Goal: Transaction & Acquisition: Purchase product/service

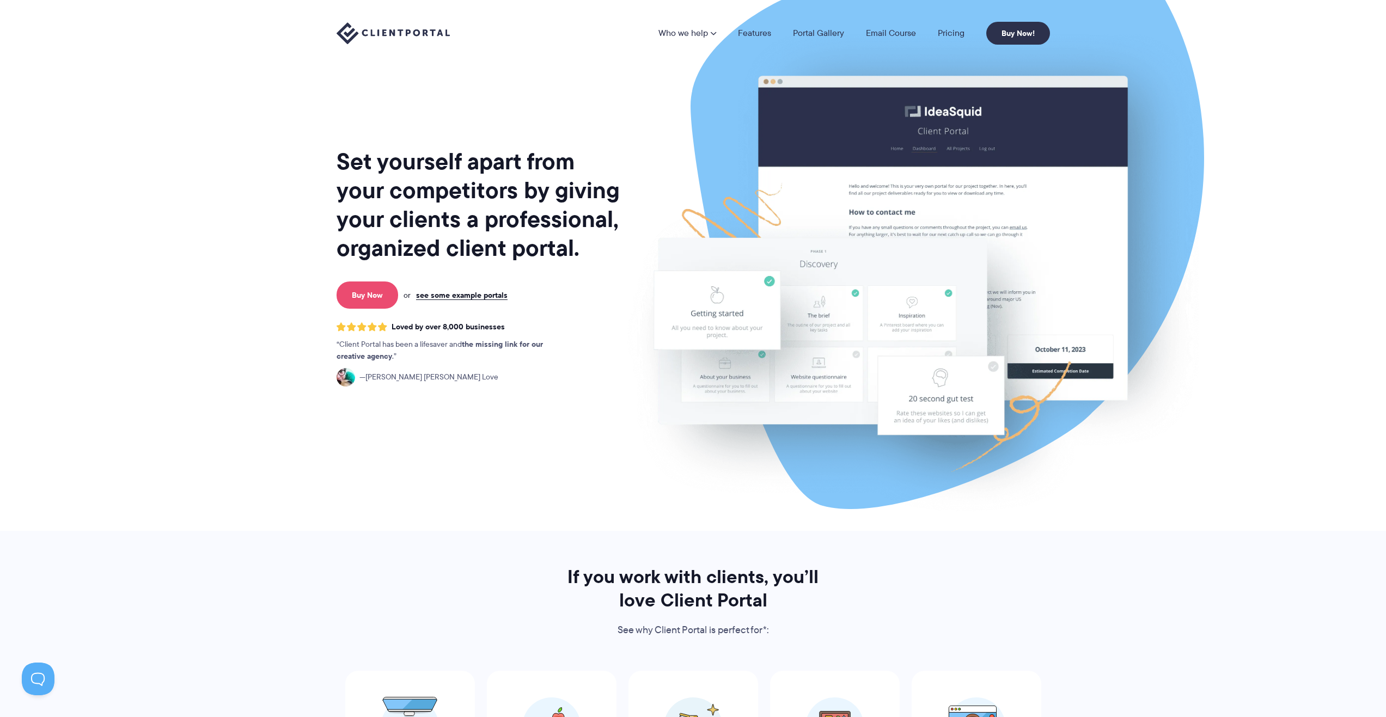
click at [389, 289] on link "Buy Now" at bounding box center [367, 294] width 62 height 27
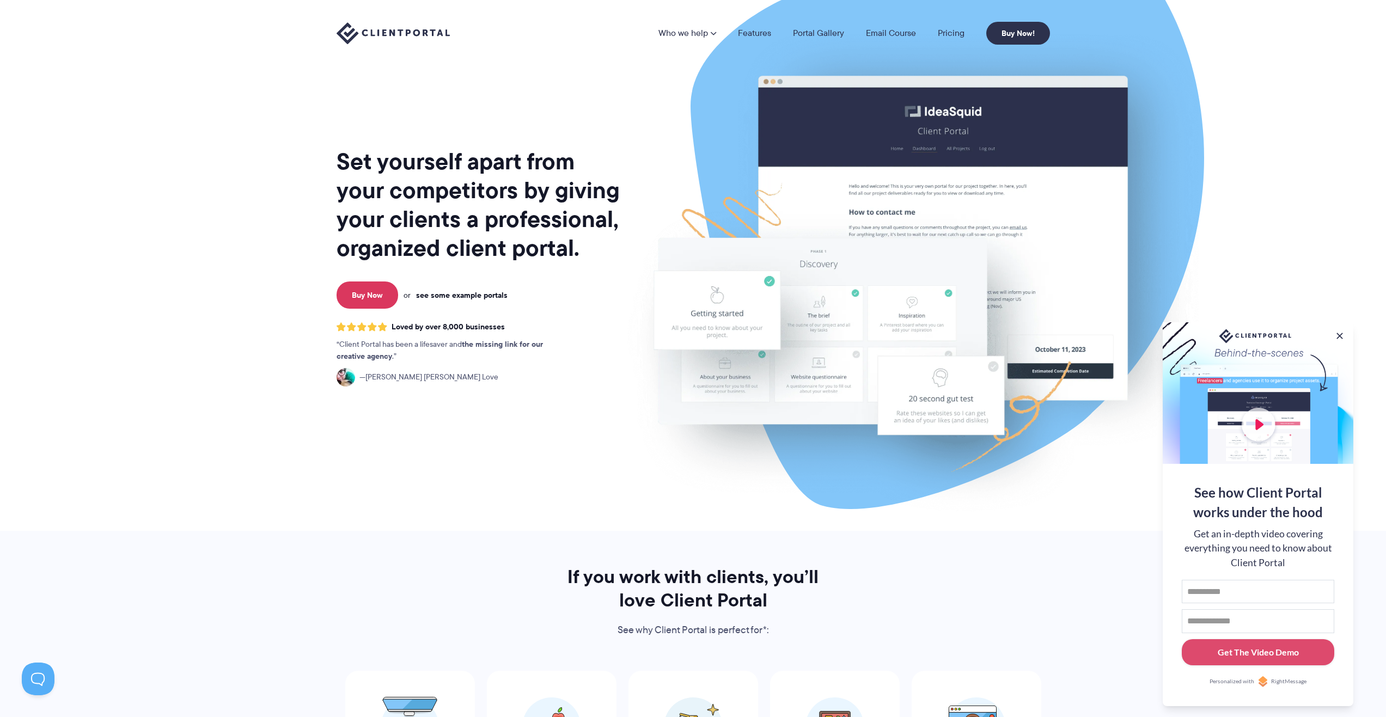
click at [468, 290] on link "see some example portals" at bounding box center [461, 295] width 91 height 10
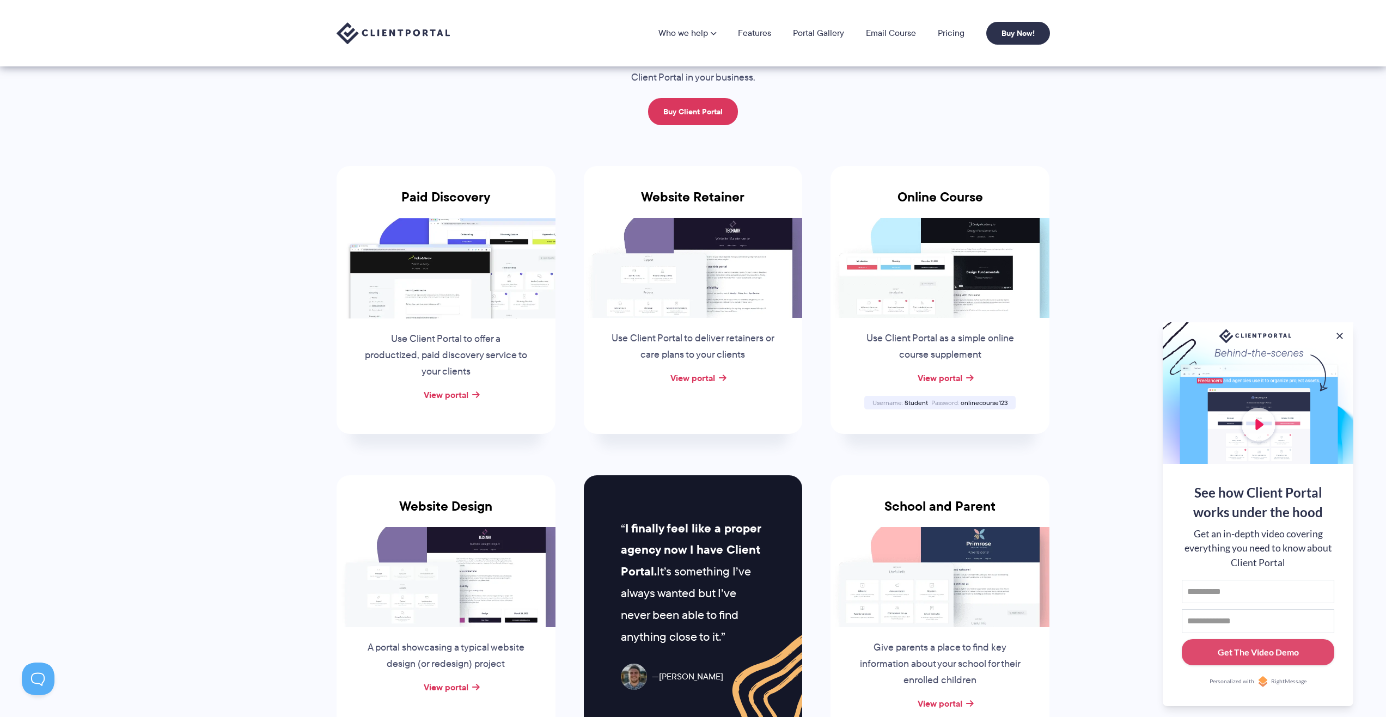
scroll to position [54, 0]
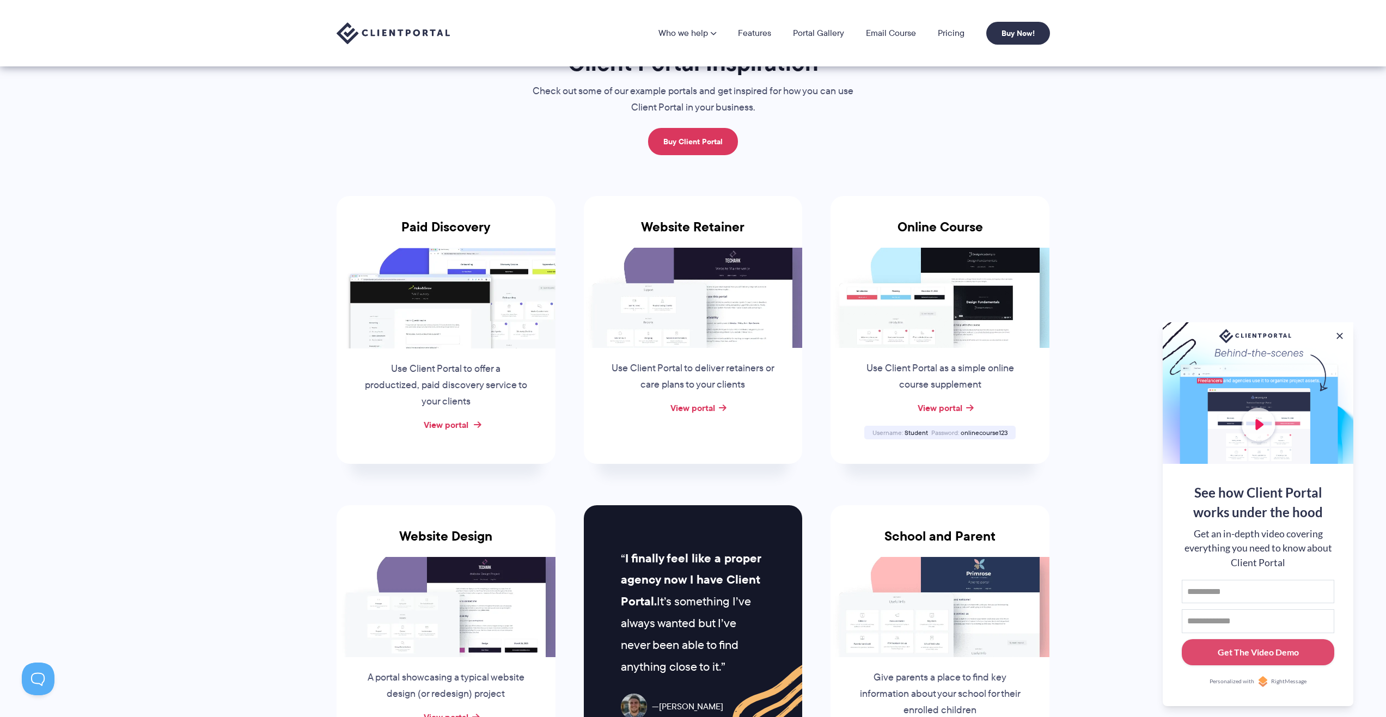
click at [441, 426] on link "View portal" at bounding box center [446, 424] width 45 height 13
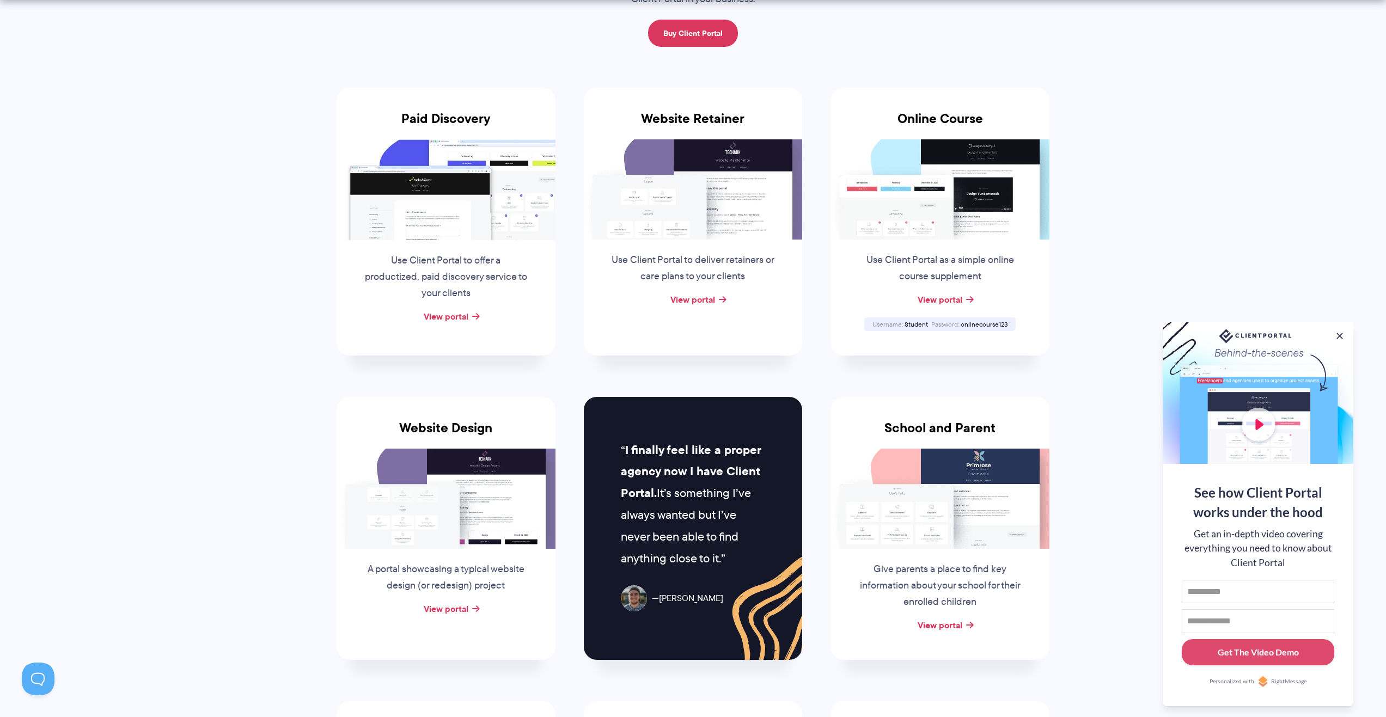
scroll to position [163, 0]
click at [947, 628] on link "View portal" at bounding box center [939, 624] width 45 height 13
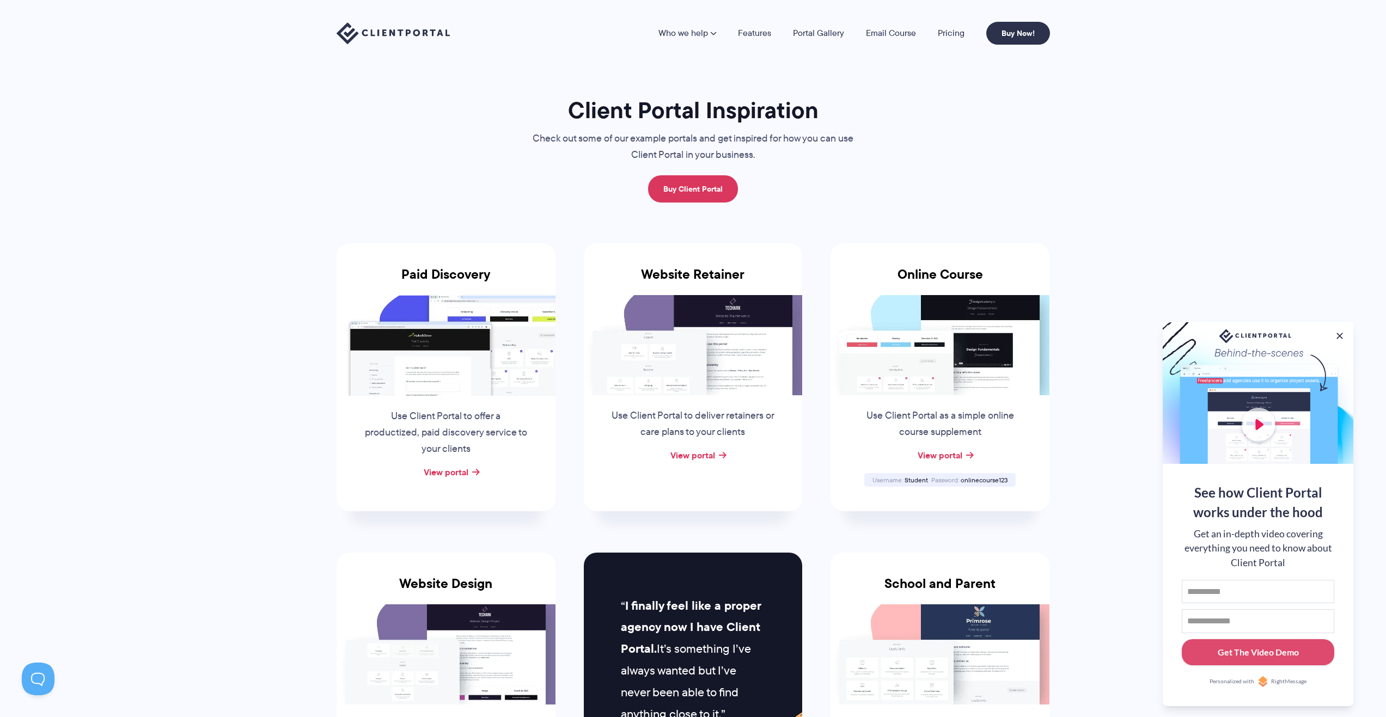
scroll to position [0, 0]
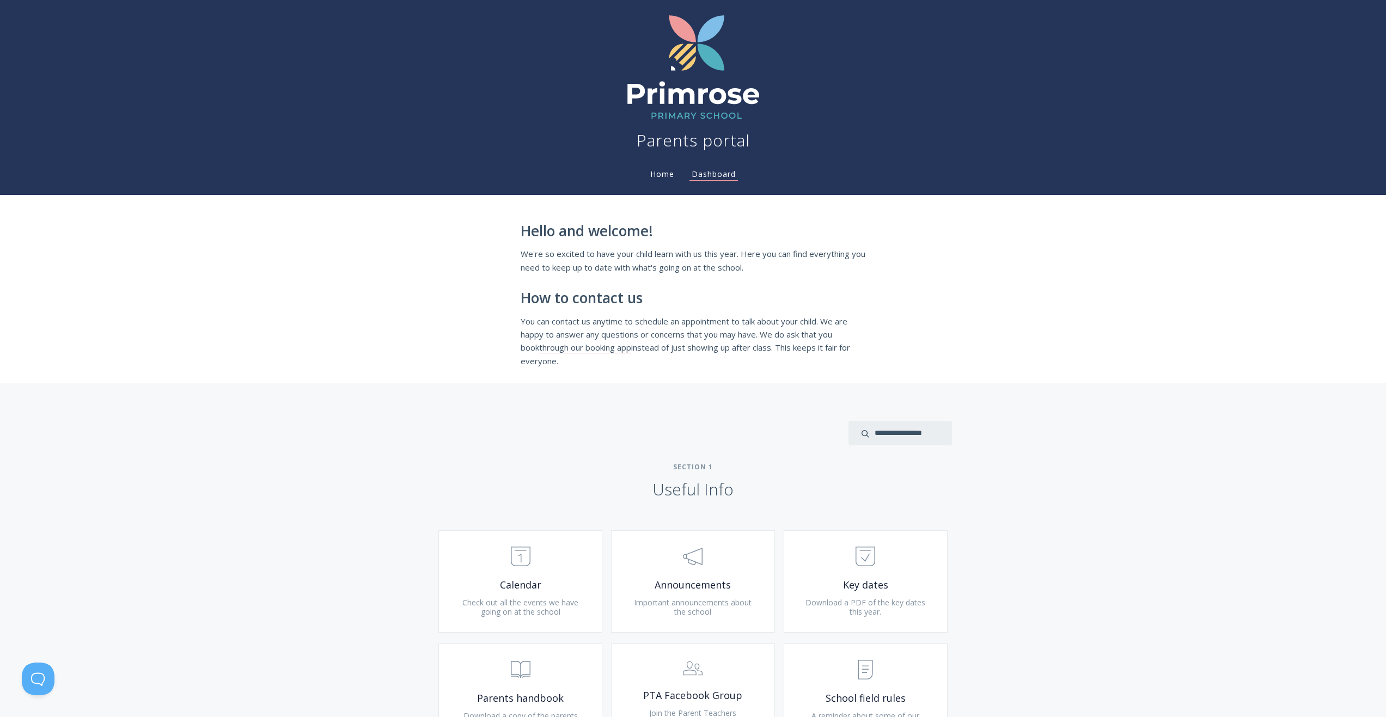
click at [658, 176] on link "Home" at bounding box center [662, 174] width 28 height 10
